Goal: Navigation & Orientation: Find specific page/section

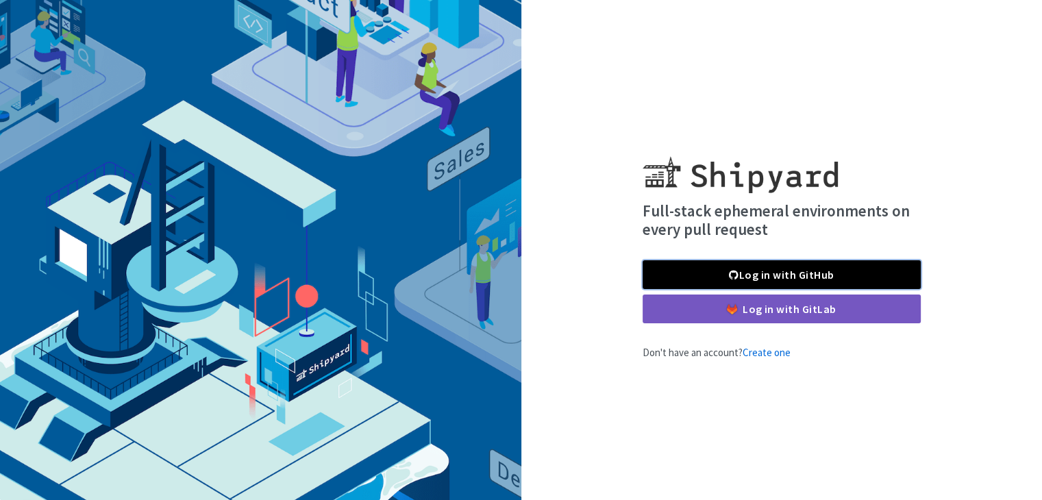
click at [774, 276] on link "Log in with GitHub" at bounding box center [782, 274] width 278 height 29
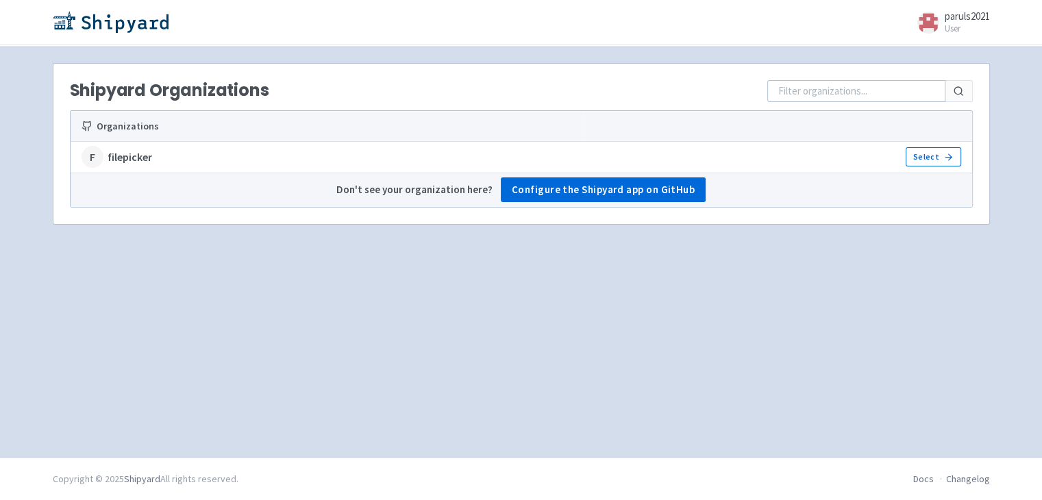
click at [145, 155] on strong "filepicker" at bounding box center [130, 157] width 45 height 16
click at [132, 155] on strong "filepicker" at bounding box center [130, 157] width 45 height 16
click at [929, 152] on link "Select" at bounding box center [933, 156] width 55 height 19
